Goal: Task Accomplishment & Management: Use online tool/utility

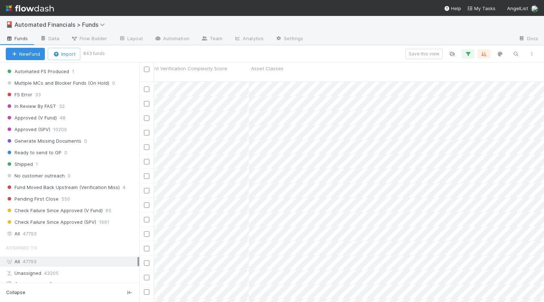
scroll to position [853, 0]
click at [68, 217] on span "Check Failure Since Approved (SPV)" at bounding box center [51, 221] width 90 height 9
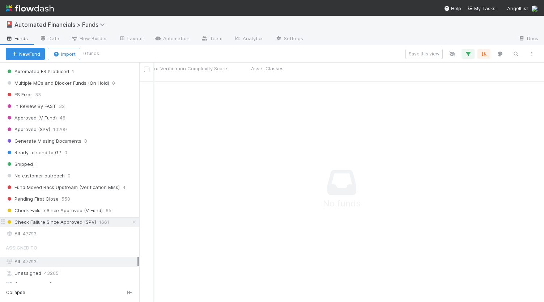
scroll to position [215, 399]
drag, startPoint x: 67, startPoint y: 203, endPoint x: 316, endPoint y: 136, distance: 257.7
click at [67, 217] on span "Check Failure Since Approved (SPV)" at bounding box center [51, 221] width 90 height 9
click at [469, 55] on icon "button" at bounding box center [468, 54] width 7 height 7
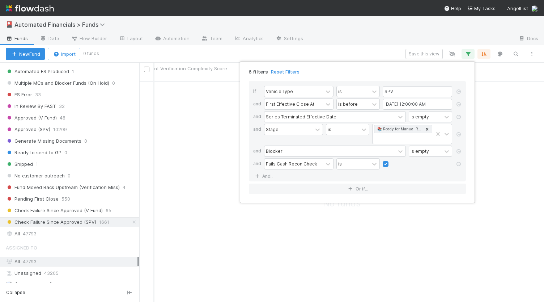
drag, startPoint x: 136, startPoint y: 234, endPoint x: 135, endPoint y: 162, distance: 71.7
click at [135, 162] on div "6 filters Reset Filters If Vehicle Type is SPV and First Effective Close At is …" at bounding box center [272, 151] width 544 height 302
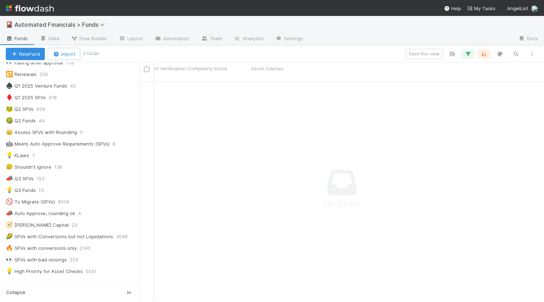
scroll to position [369, 0]
click at [67, 210] on div "📣 Auto Approve, rounding ok" at bounding box center [40, 214] width 69 height 9
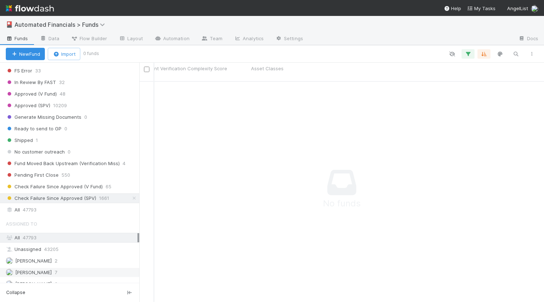
scroll to position [875, 0]
click at [468, 51] on icon "button" at bounding box center [468, 54] width 7 height 7
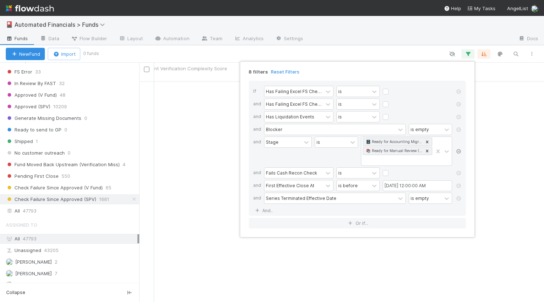
click at [460, 149] on icon at bounding box center [458, 151] width 7 height 4
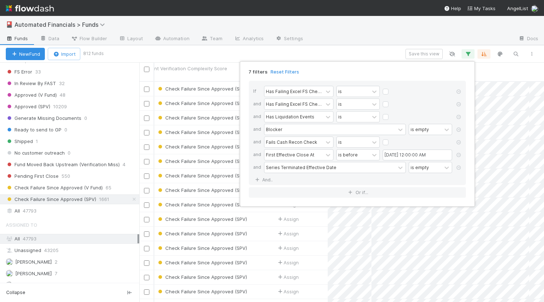
scroll to position [221, 399]
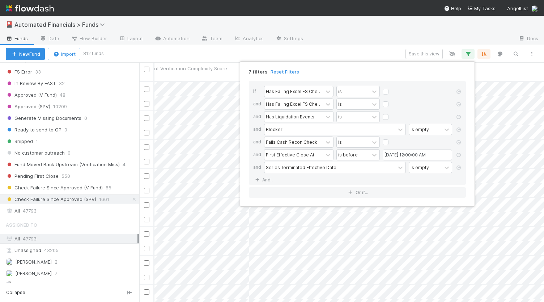
click at [187, 55] on div "7 filters Reset Filters If Has Failing Excel FS Checks Excluding Rounding Toler…" at bounding box center [272, 151] width 544 height 302
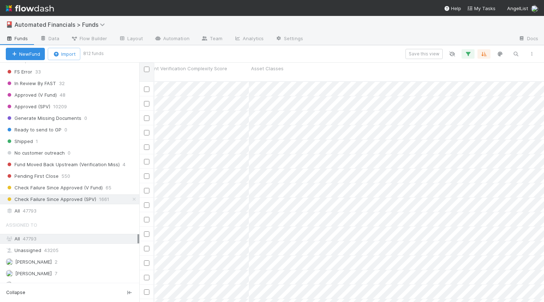
click at [148, 69] on input "checkbox" at bounding box center [146, 69] width 5 height 5
checkbox input "true"
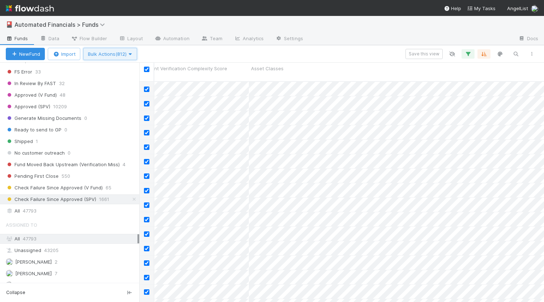
click at [106, 53] on span "Bulk Actions (812)" at bounding box center [110, 54] width 45 height 6
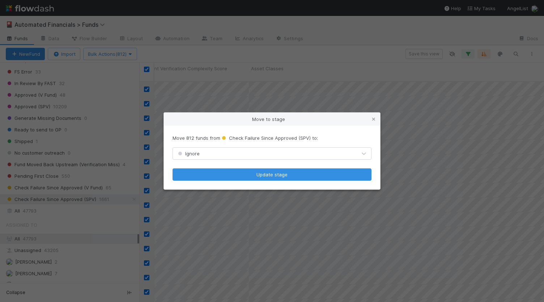
click at [234, 156] on div "Ignore" at bounding box center [265, 154] width 184 height 12
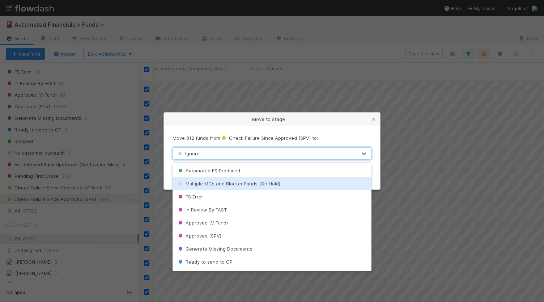
scroll to position [290, 0]
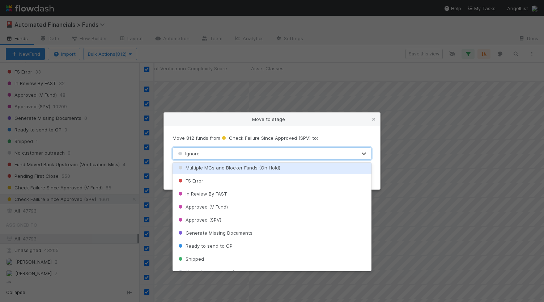
click at [185, 54] on div "Move to stage Move 812 funds from Check Failure Since Approved (SPV) to: option…" at bounding box center [272, 151] width 544 height 302
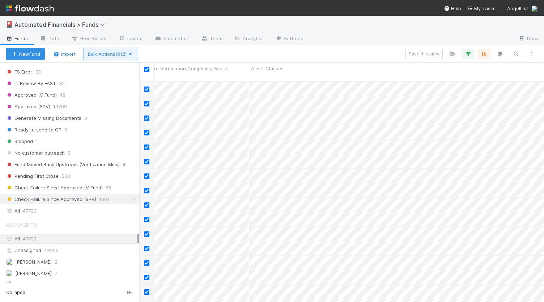
click at [113, 54] on span "Bulk Actions (812)" at bounding box center [110, 54] width 45 height 6
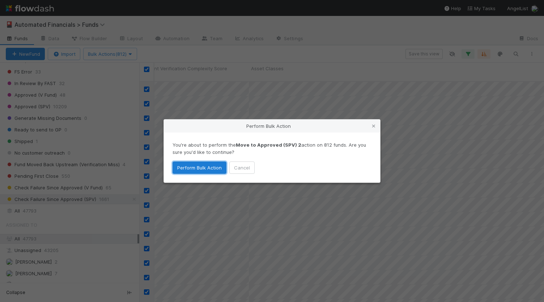
click at [195, 167] on button "Perform Bulk Action" at bounding box center [200, 167] width 54 height 12
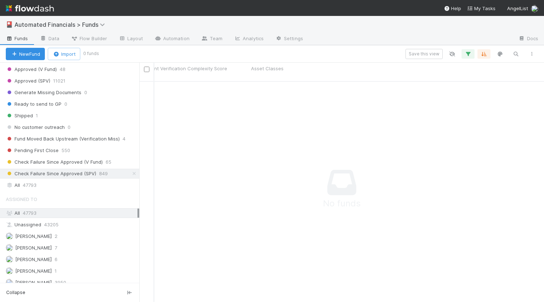
scroll to position [912, 0]
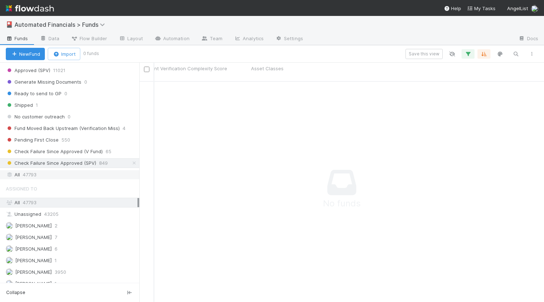
click at [38, 170] on div "All 47793" at bounding box center [72, 174] width 132 height 9
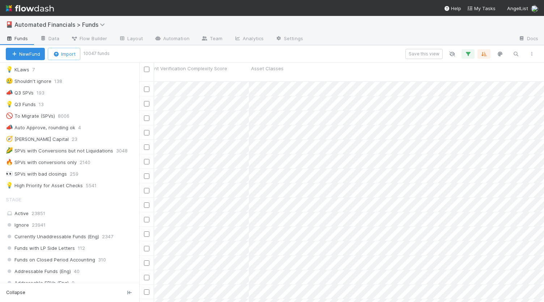
scroll to position [441, 0]
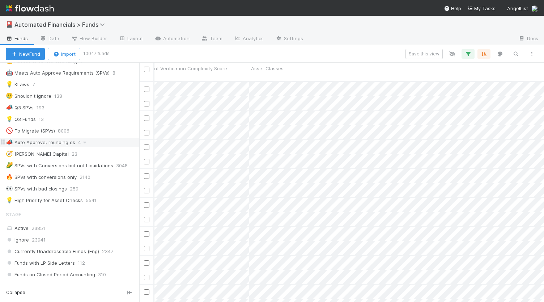
click at [64, 138] on div "📣 Auto Approve, rounding ok" at bounding box center [40, 142] width 69 height 9
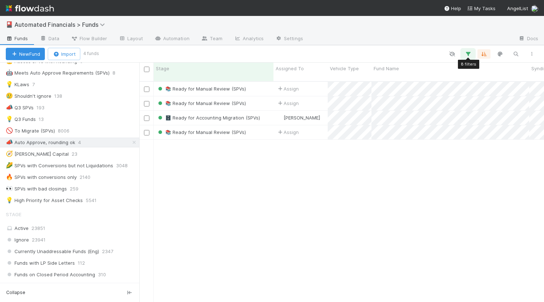
click at [472, 54] on button "button" at bounding box center [468, 53] width 13 height 9
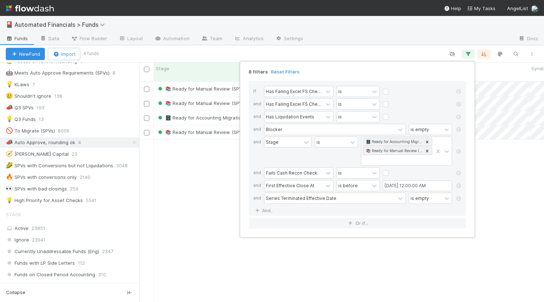
click at [402, 50] on div "8 filters Reset Filters If Has Failing Excel FS Checks Excluding Rounding Toler…" at bounding box center [272, 151] width 544 height 302
